Goal: Browse casually

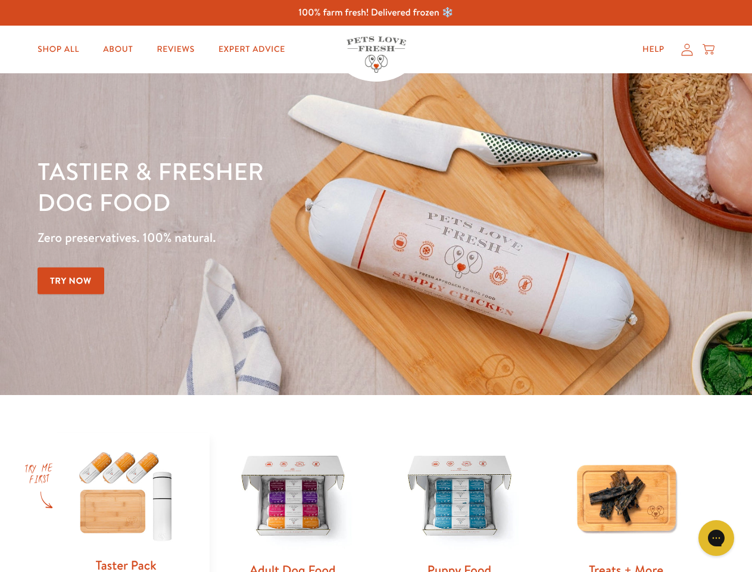
click at [376, 286] on div "Tastier & fresher dog food Zero preservatives. 100% natural. Try Now" at bounding box center [264, 233] width 452 height 157
click at [717, 538] on icon "Gorgias live chat" at bounding box center [716, 537] width 11 height 11
